Goal: Information Seeking & Learning: Find specific fact

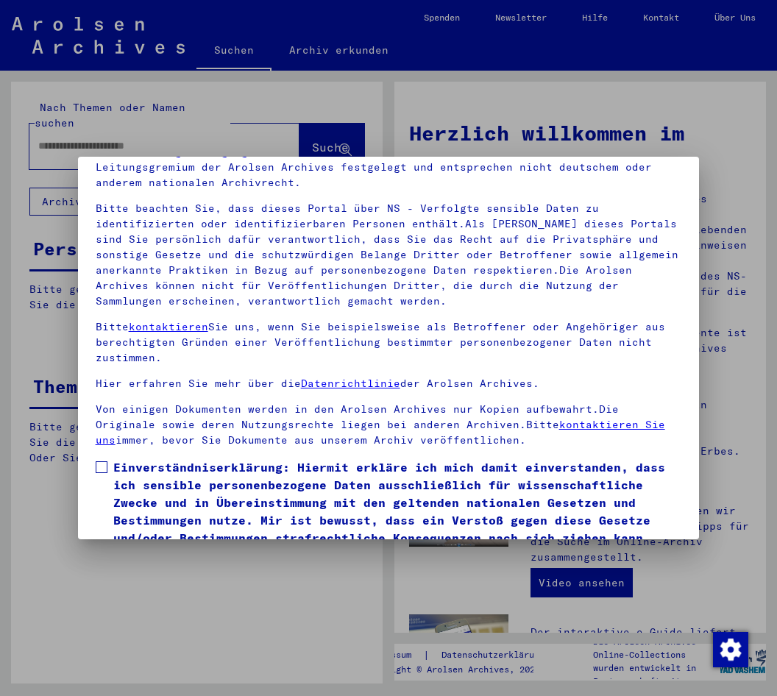
scroll to position [139, 0]
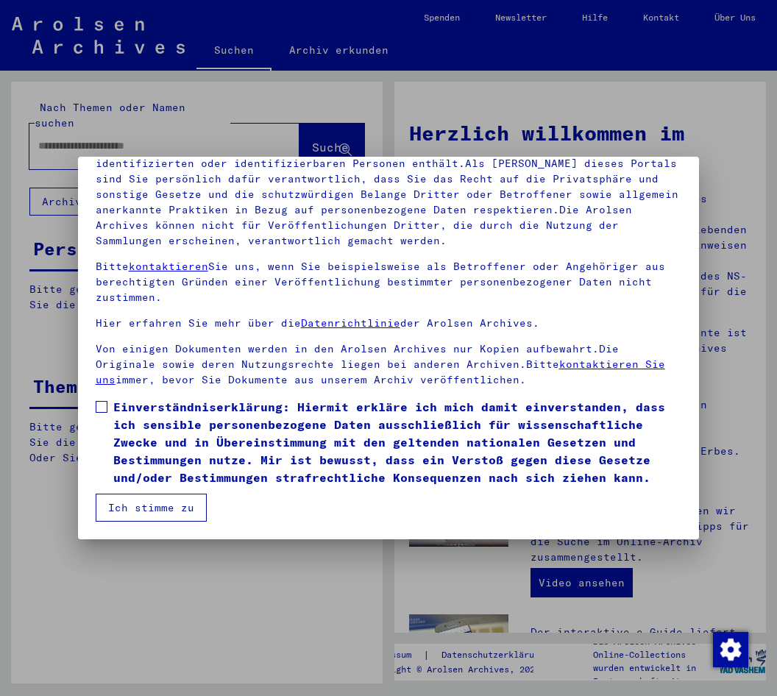
click at [100, 408] on span at bounding box center [102, 407] width 12 height 12
click at [122, 510] on button "Ich stimme zu" at bounding box center [151, 508] width 111 height 28
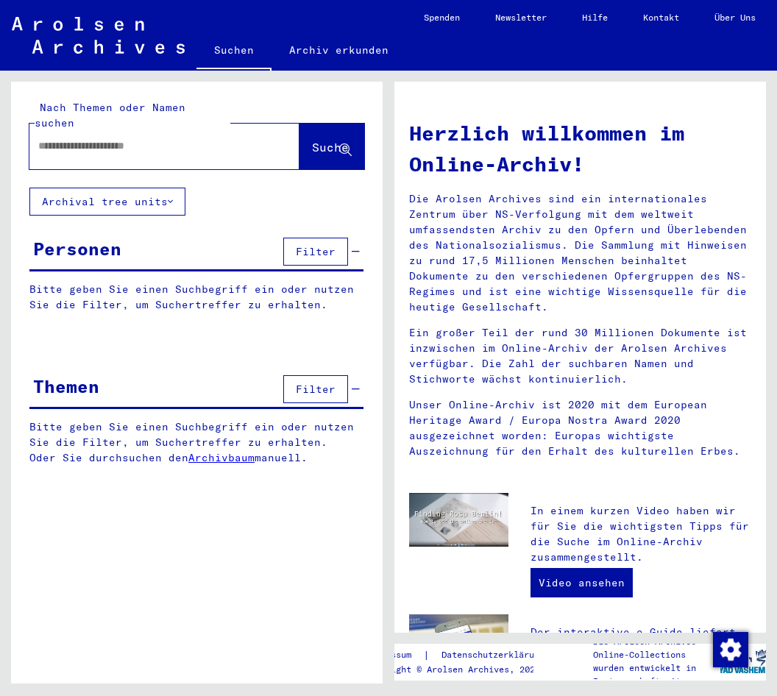
click at [67, 138] on input "text" at bounding box center [146, 145] width 217 height 15
type input "**********"
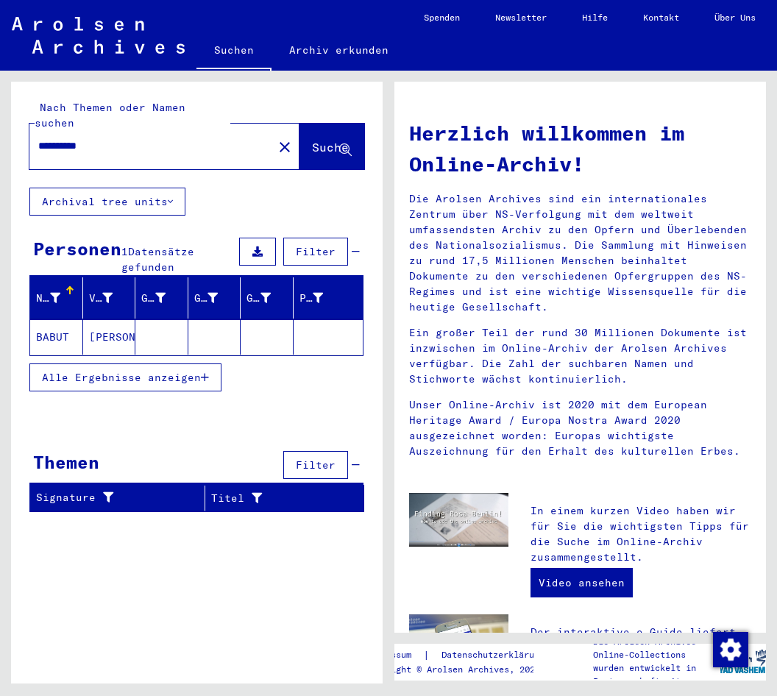
click at [163, 371] on span "Alle Ergebnisse anzeigen" at bounding box center [121, 377] width 159 height 13
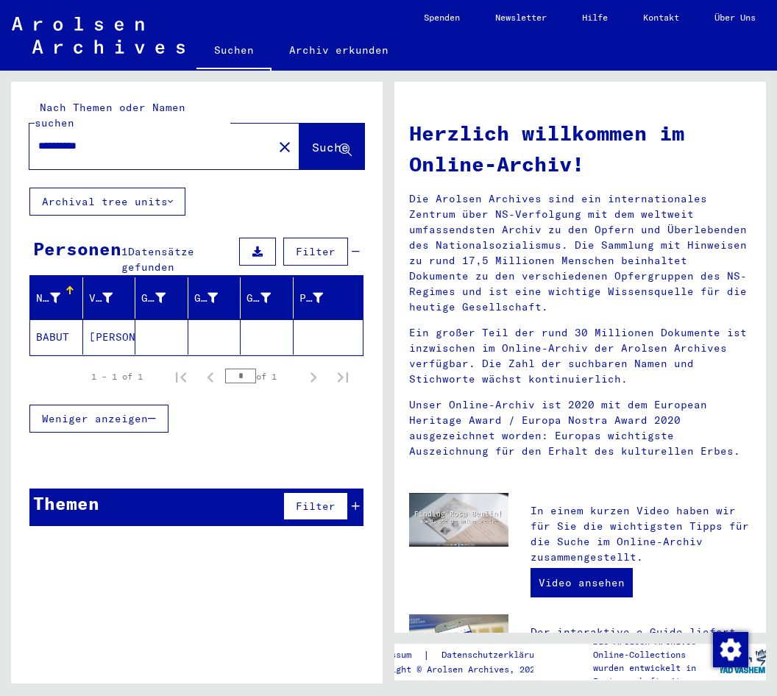
click at [102, 327] on mat-cell "[PERSON_NAME]" at bounding box center [109, 336] width 53 height 35
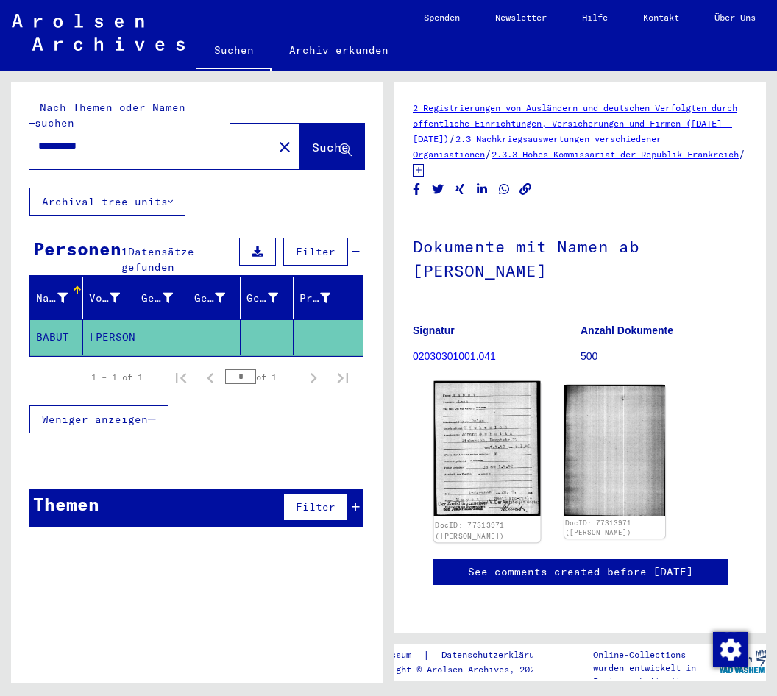
click at [519, 416] on img at bounding box center [487, 448] width 106 height 135
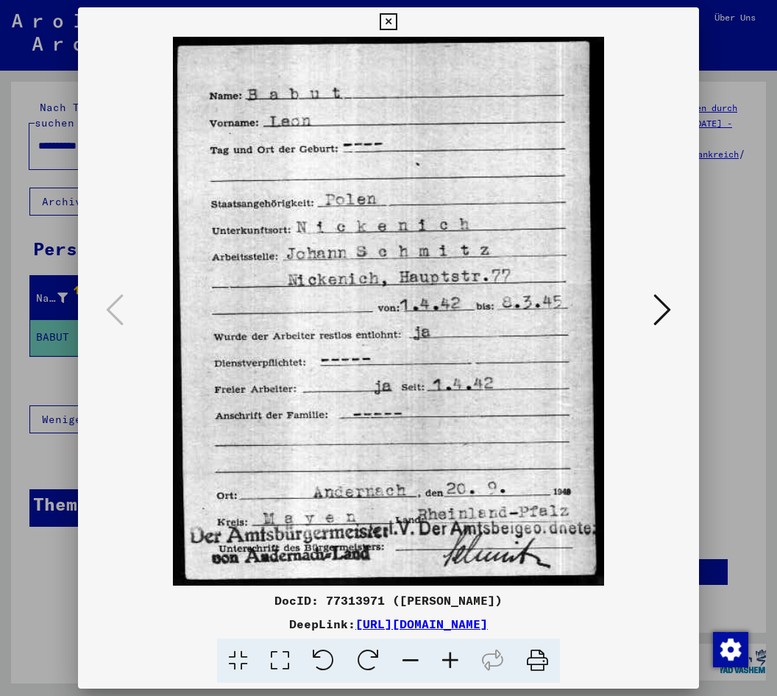
click at [667, 317] on icon at bounding box center [662, 309] width 18 height 35
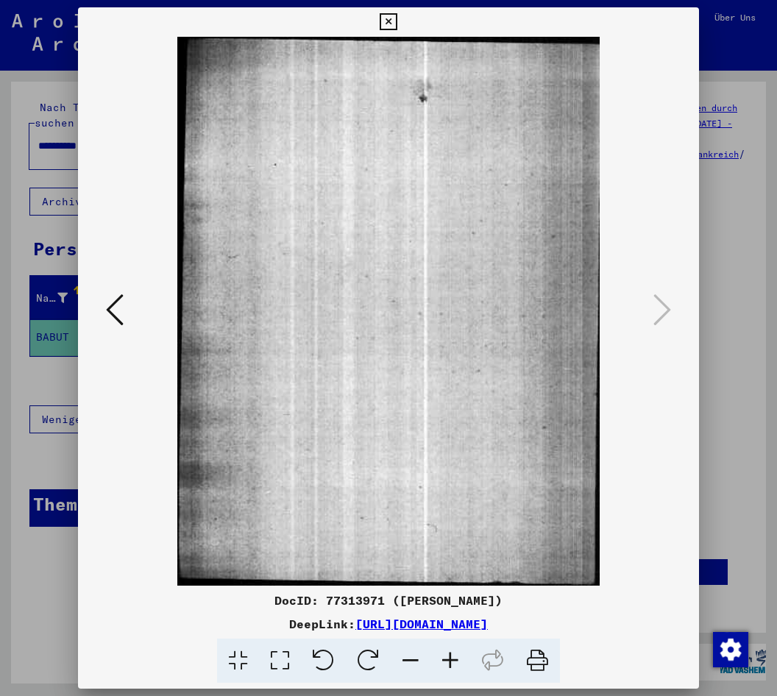
click at [723, 352] on div at bounding box center [388, 348] width 777 height 696
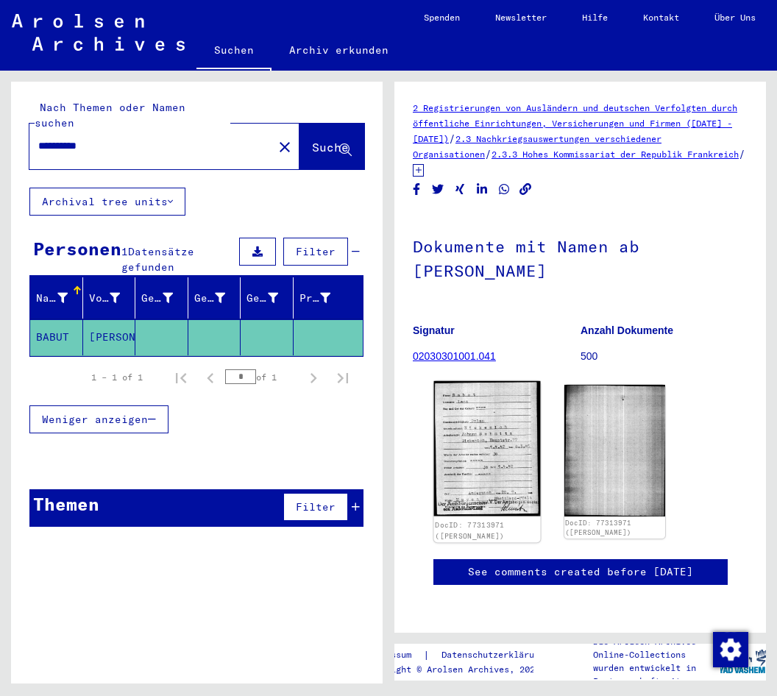
click at [486, 475] on img at bounding box center [487, 448] width 106 height 135
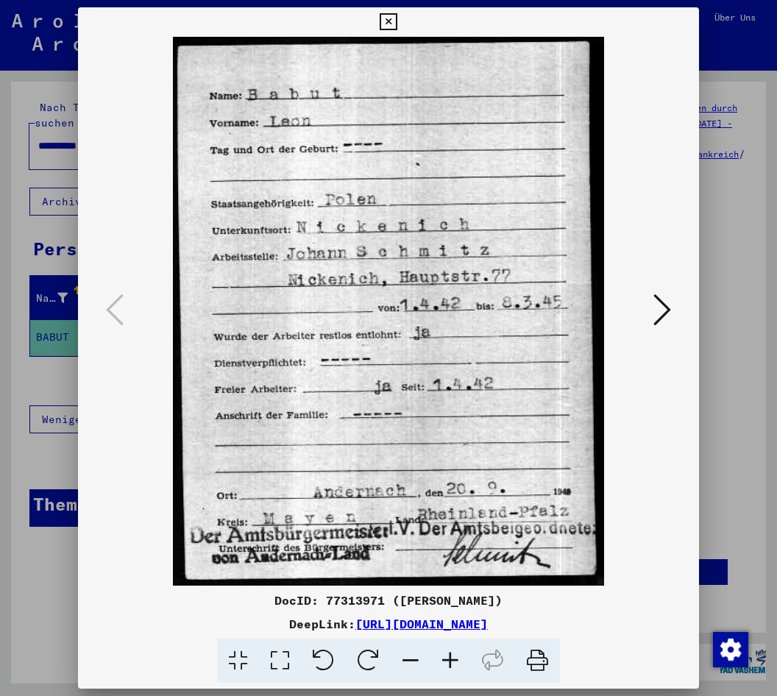
click at [659, 318] on icon at bounding box center [662, 309] width 18 height 35
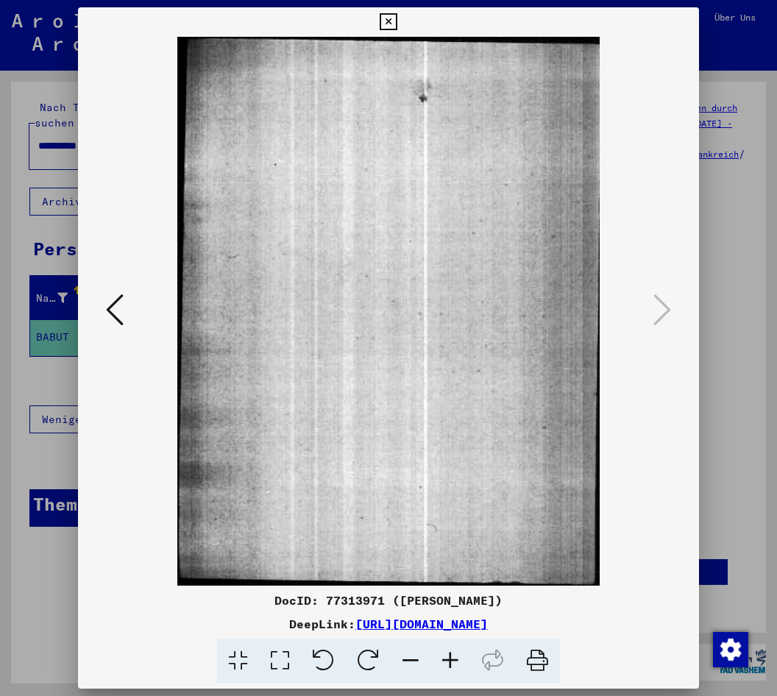
click at [707, 358] on div at bounding box center [388, 348] width 777 height 696
